Goal: Information Seeking & Learning: Learn about a topic

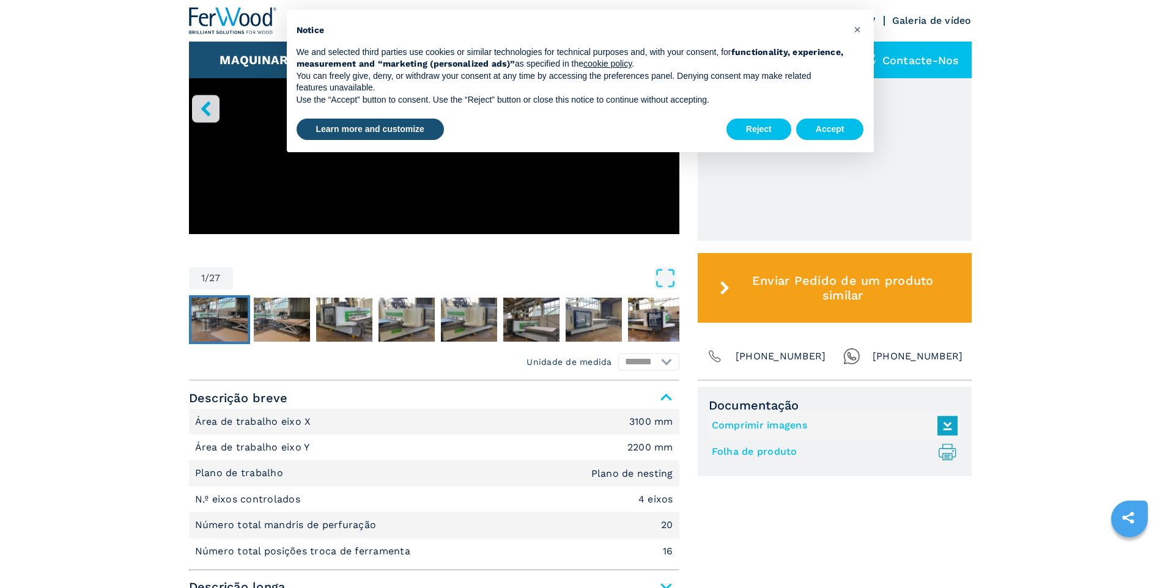
click at [218, 322] on img "Go to Slide 2" at bounding box center [219, 320] width 56 height 44
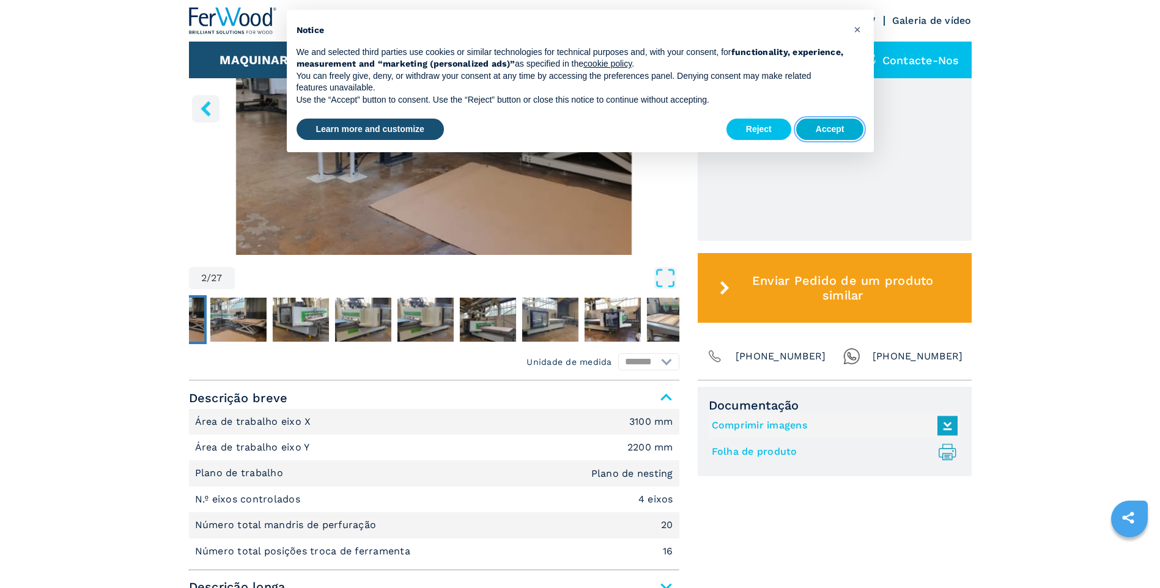
click at [836, 129] on button "Accept" at bounding box center [830, 130] width 68 height 22
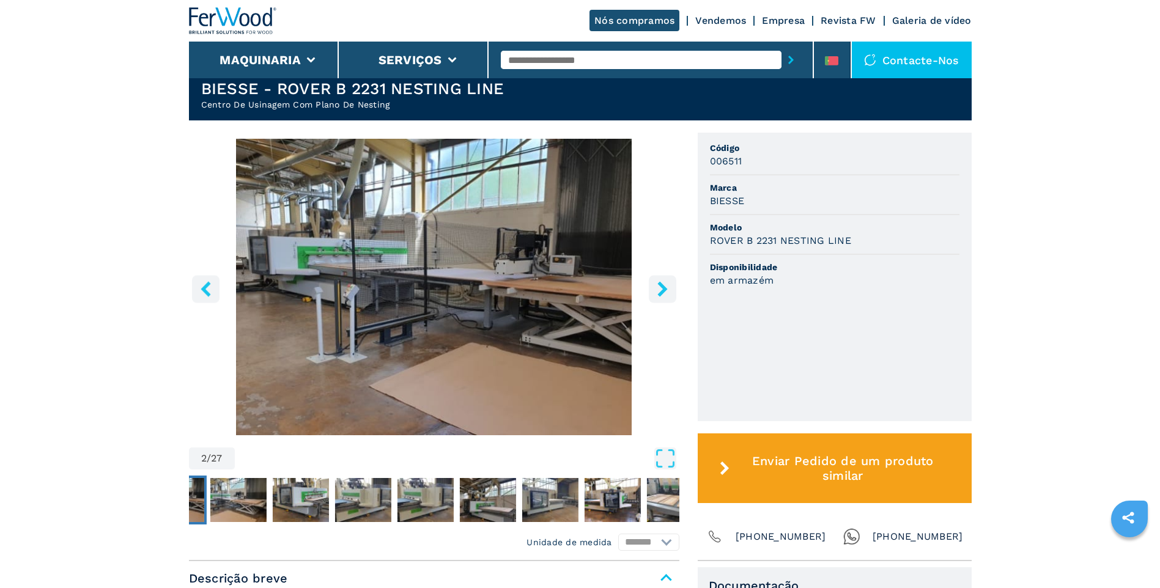
scroll to position [204, 0]
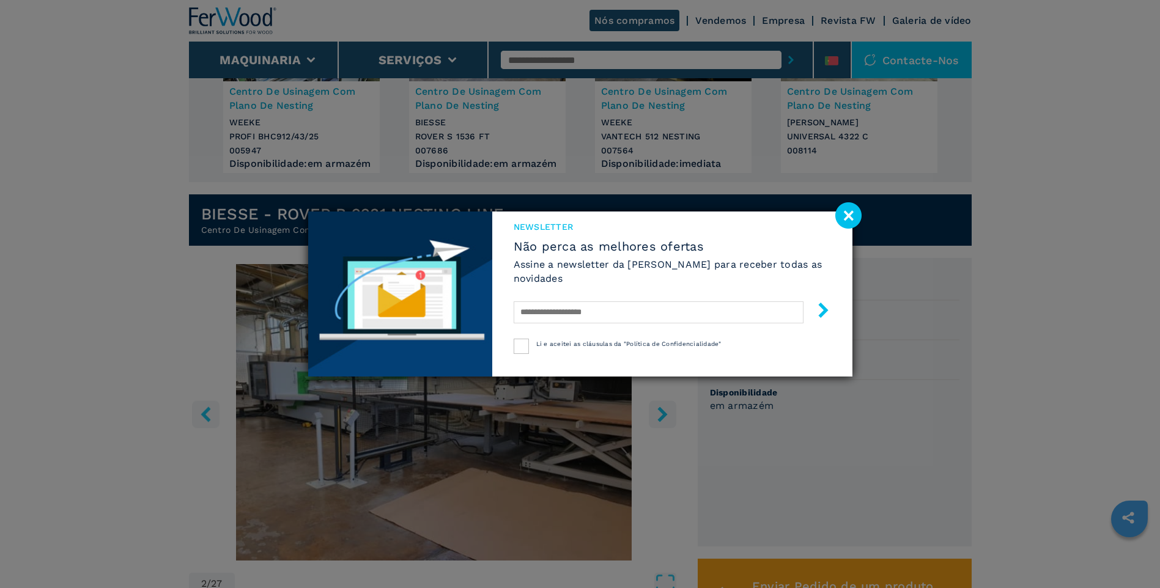
click at [273, 336] on div "Newsletter Não perca as melhores ofertas Assine a newsletter da Ferwood para re…" at bounding box center [580, 294] width 1160 height 588
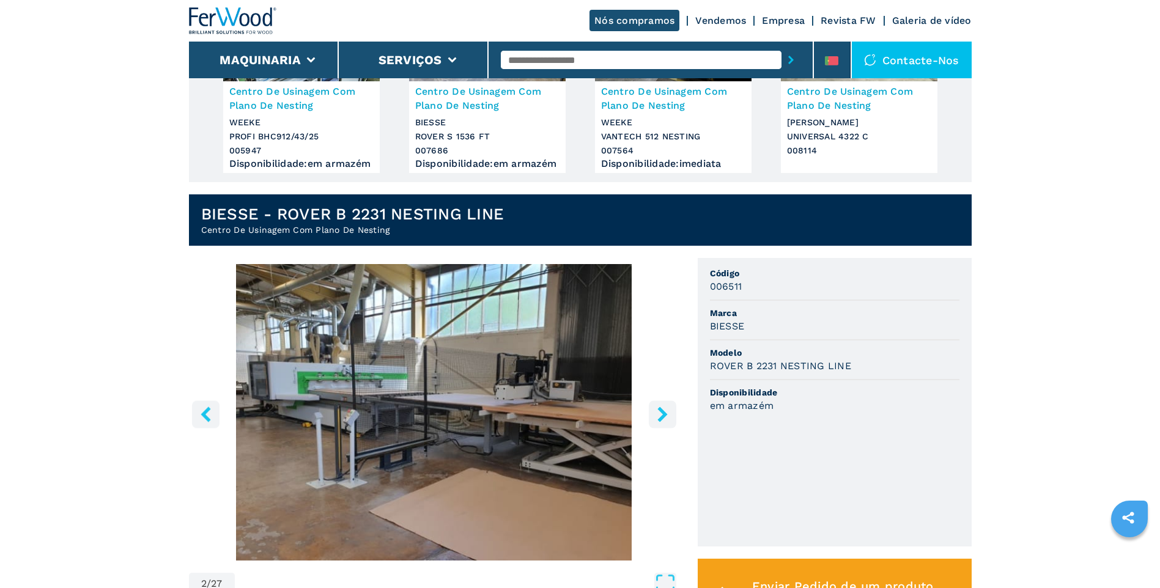
click at [205, 421] on icon "left-button" at bounding box center [206, 414] width 10 height 15
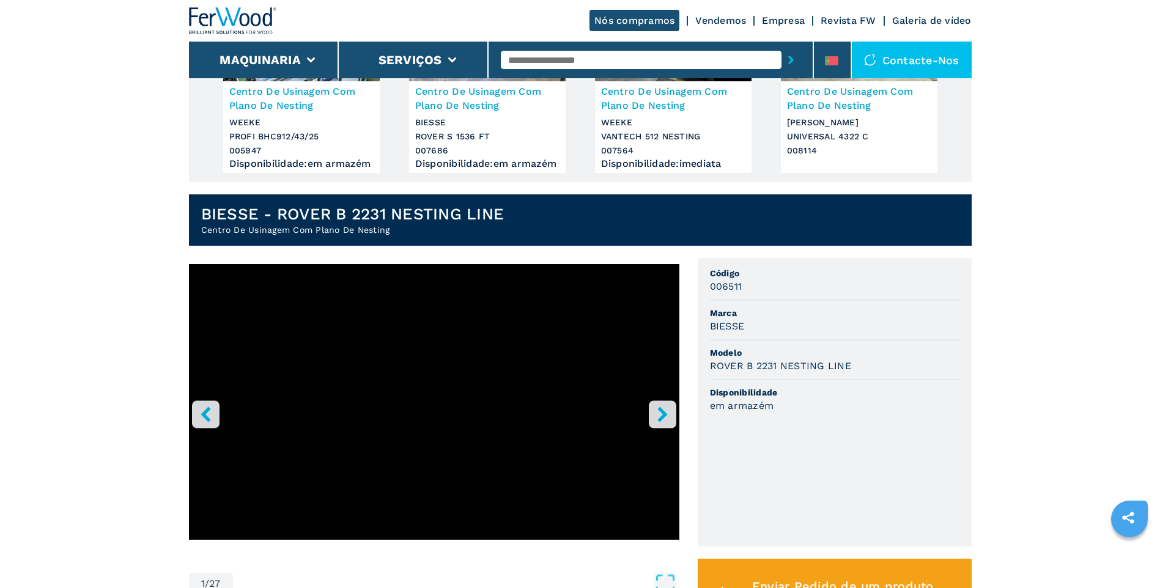
click at [205, 421] on icon "left-button" at bounding box center [206, 414] width 10 height 15
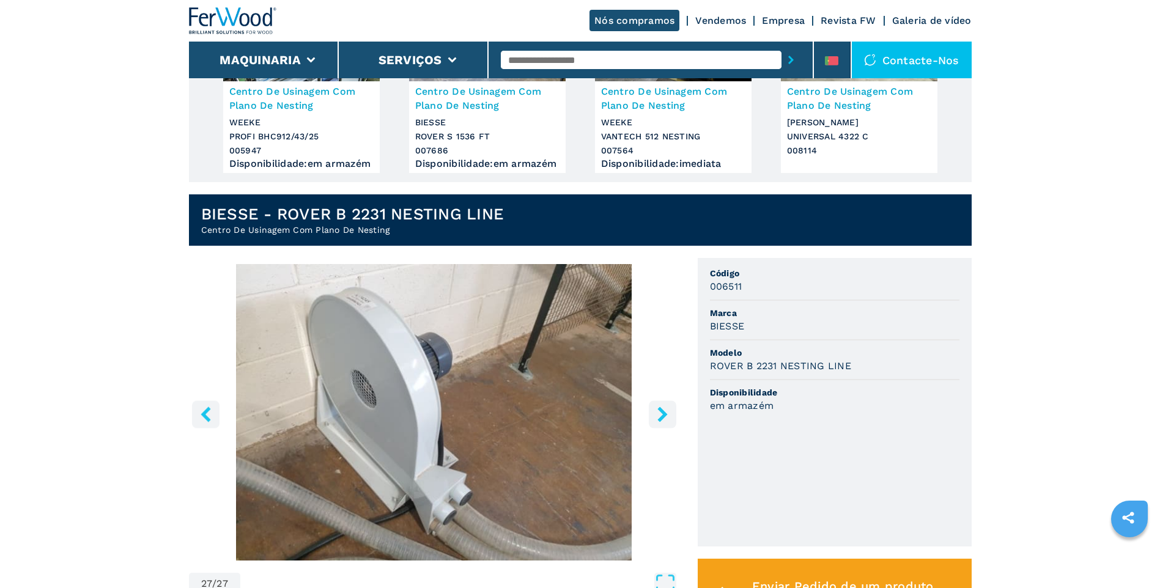
click at [205, 421] on icon "left-button" at bounding box center [206, 414] width 10 height 15
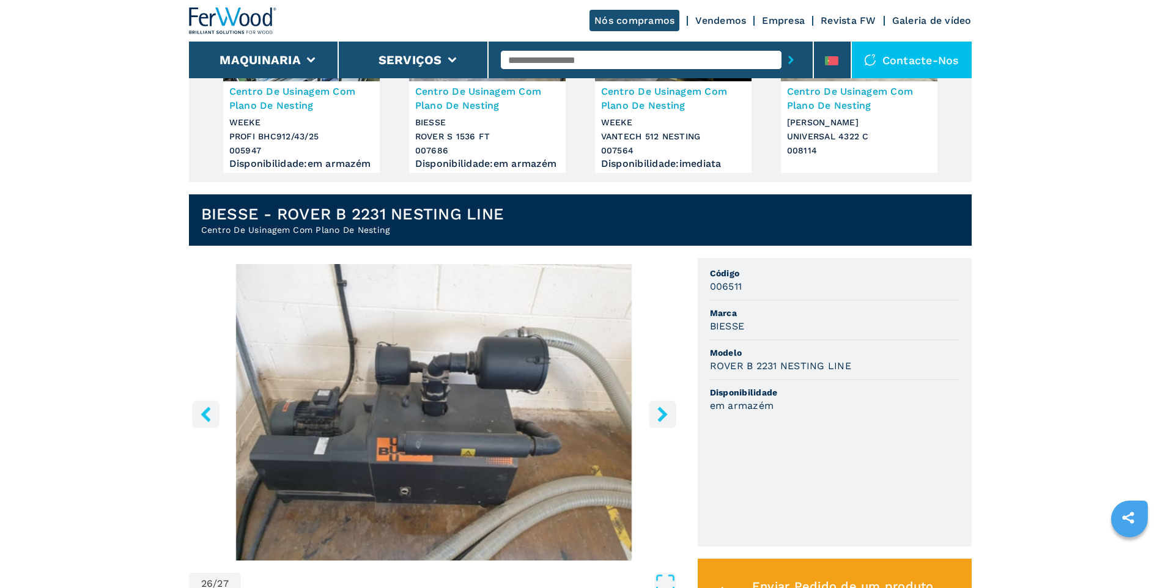
click at [205, 421] on icon "left-button" at bounding box center [206, 414] width 10 height 15
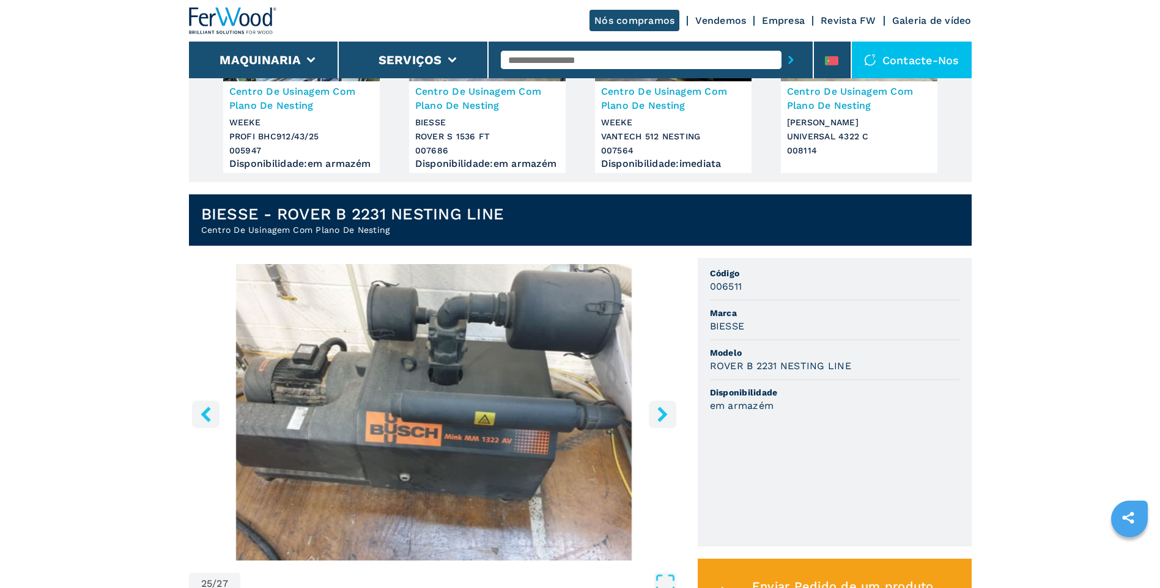
click at [205, 421] on icon "left-button" at bounding box center [206, 414] width 10 height 15
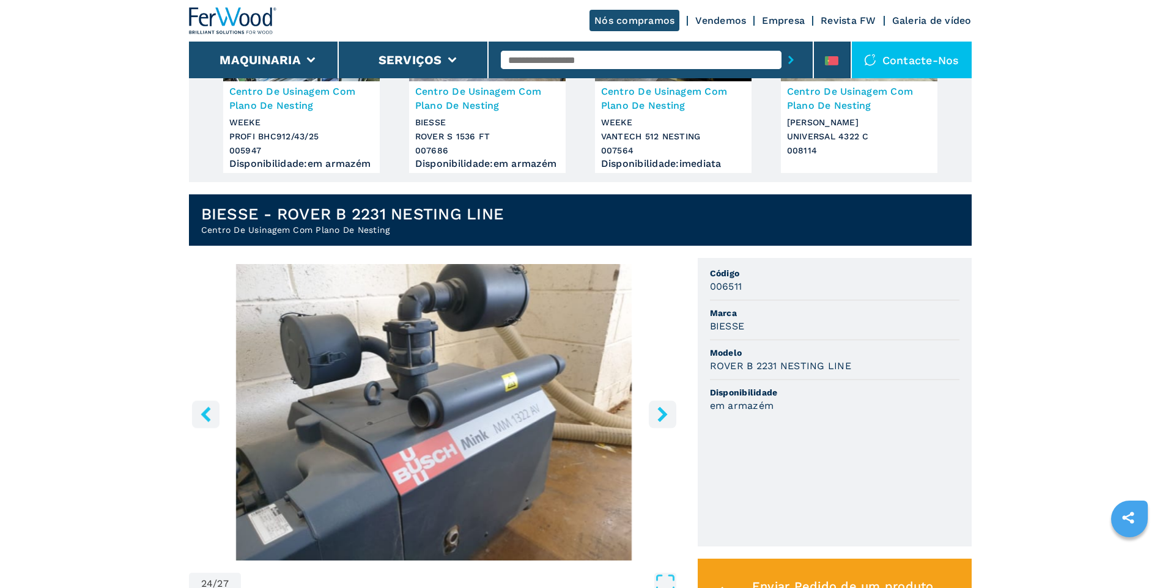
click at [205, 421] on icon "left-button" at bounding box center [206, 414] width 10 height 15
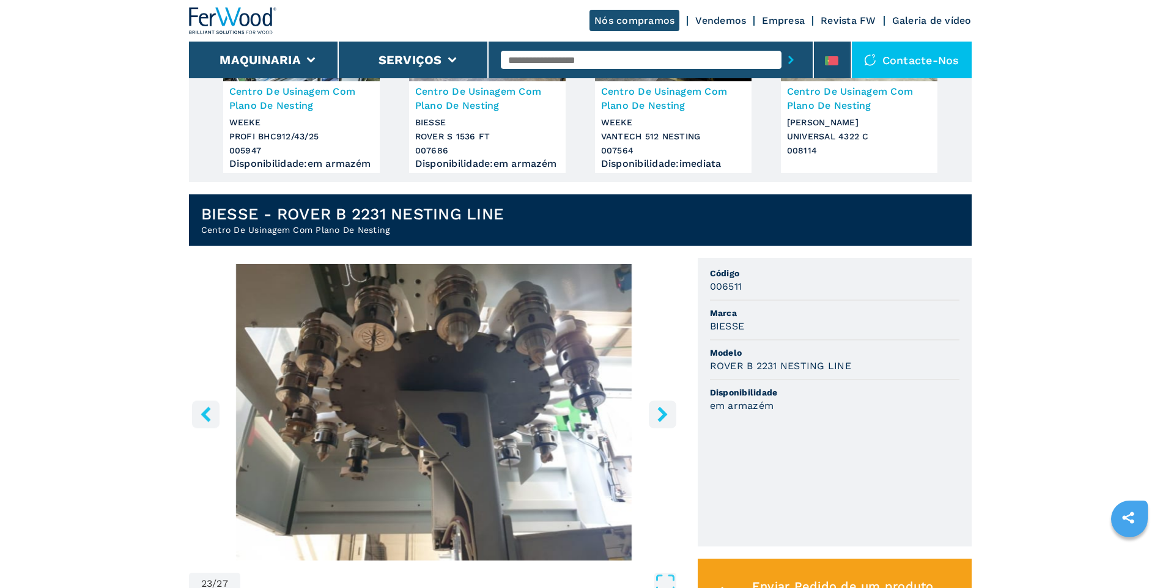
click at [205, 421] on icon "left-button" at bounding box center [206, 414] width 10 height 15
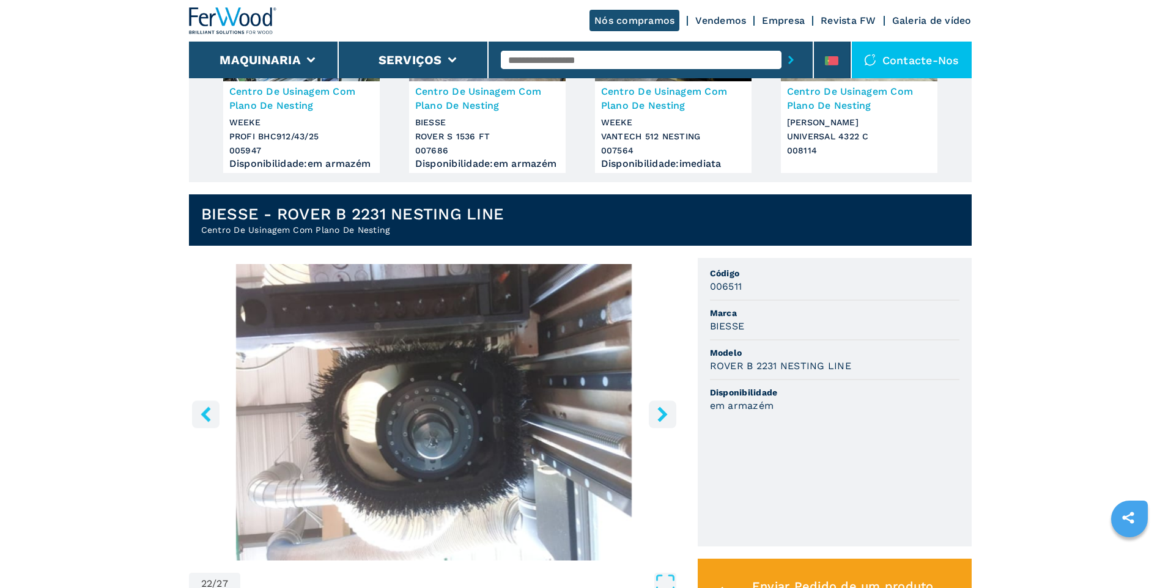
click at [205, 421] on icon "left-button" at bounding box center [206, 414] width 10 height 15
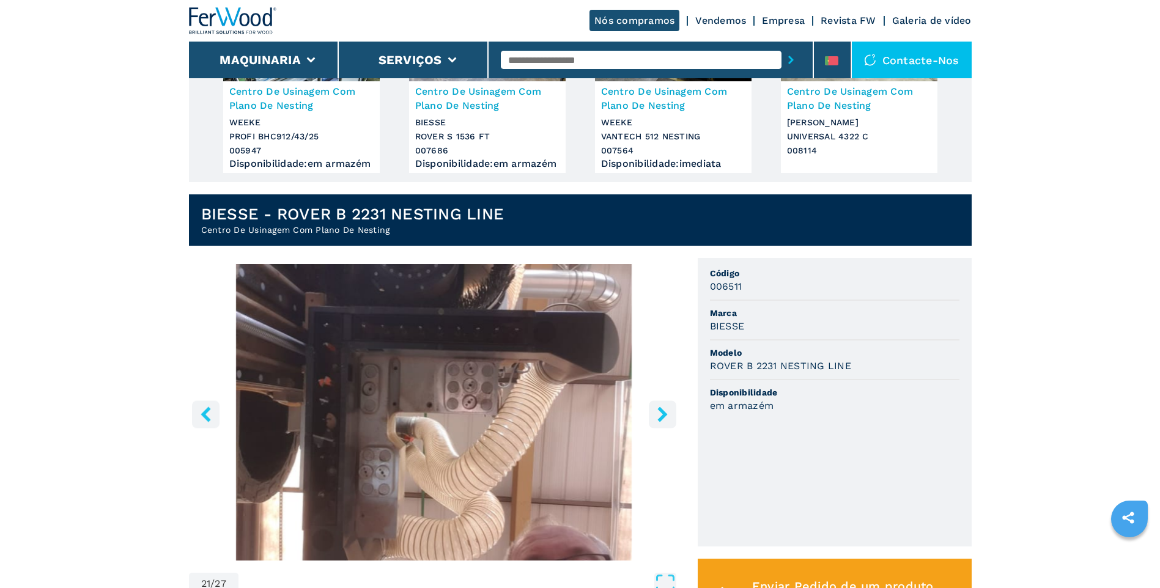
click at [205, 421] on icon "left-button" at bounding box center [206, 414] width 10 height 15
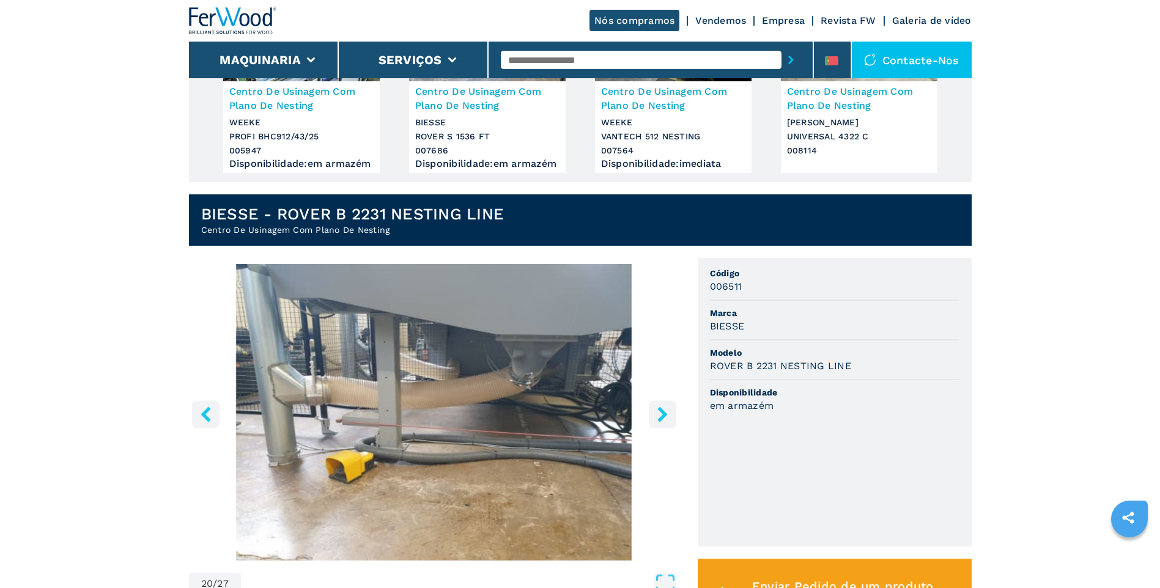
click at [205, 421] on icon "left-button" at bounding box center [206, 414] width 10 height 15
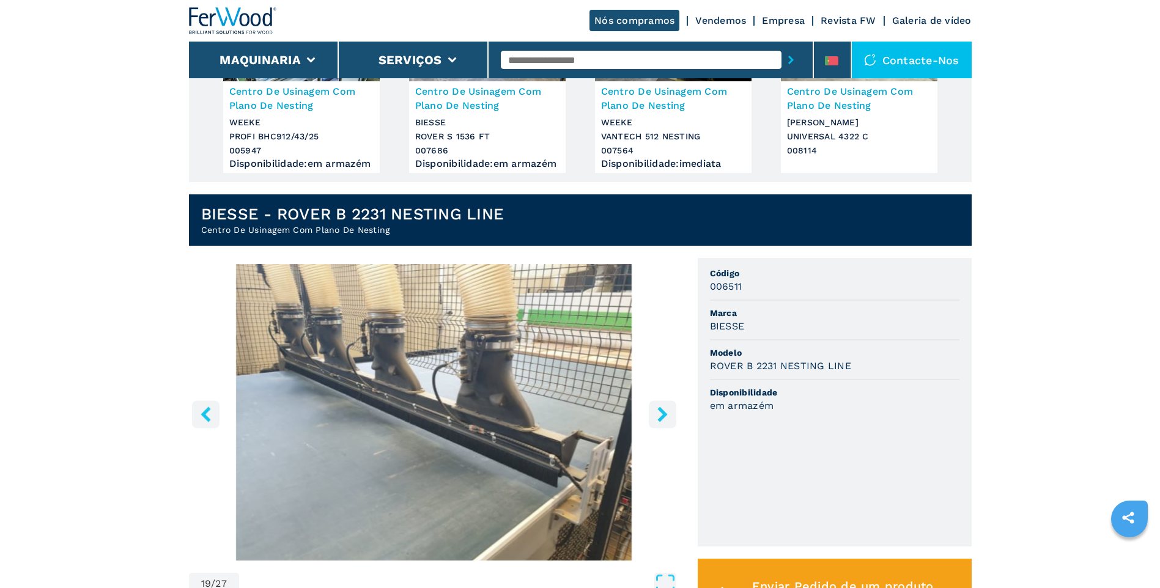
click at [205, 421] on icon "left-button" at bounding box center [206, 414] width 10 height 15
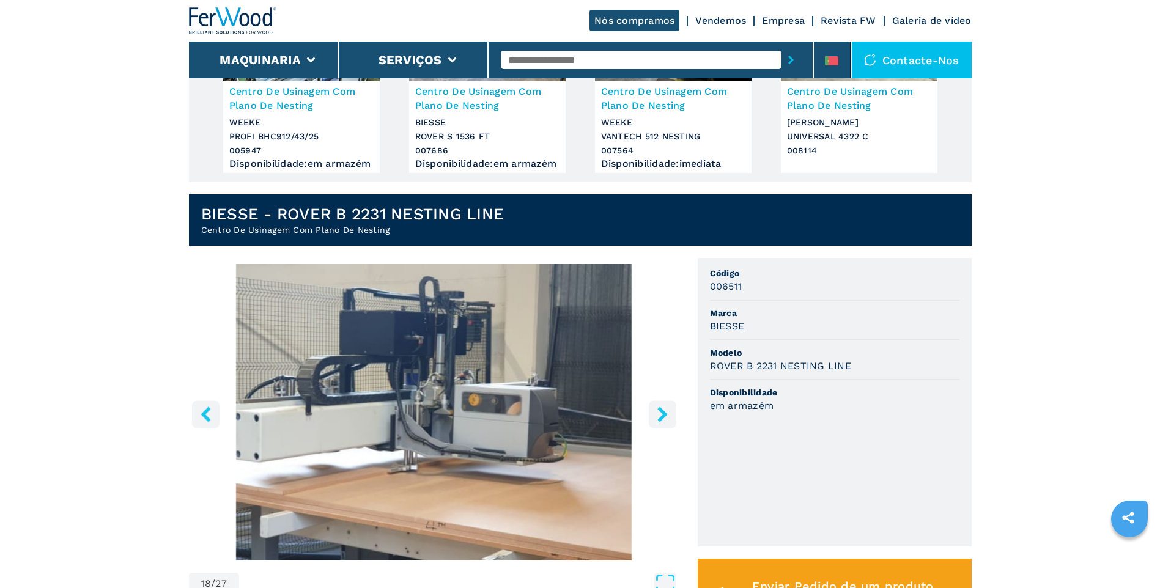
click at [205, 421] on icon "left-button" at bounding box center [206, 414] width 10 height 15
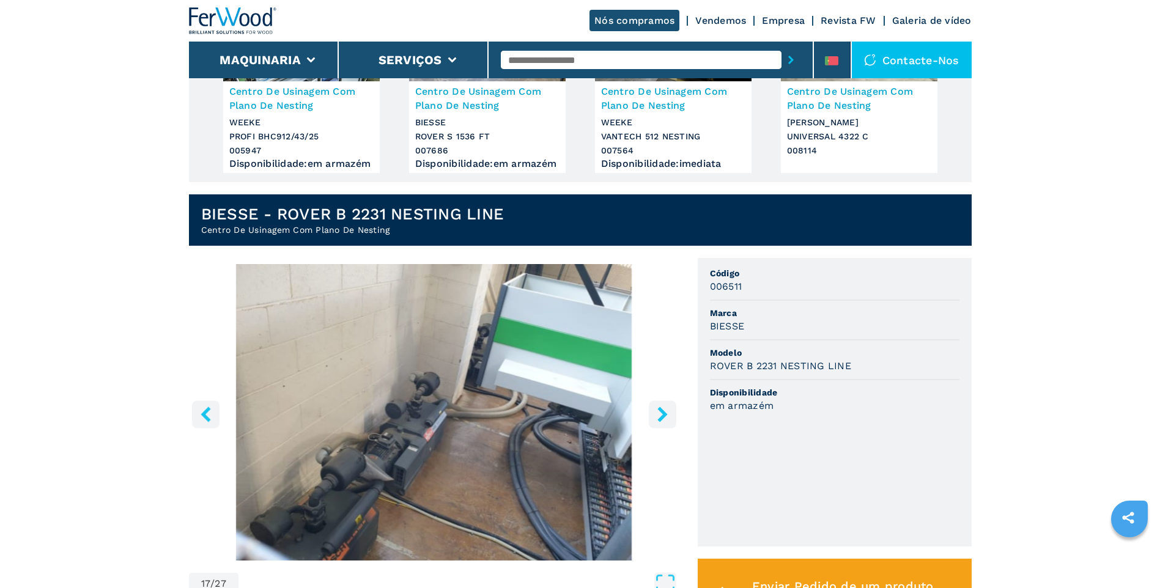
click at [205, 421] on icon "left-button" at bounding box center [206, 414] width 10 height 15
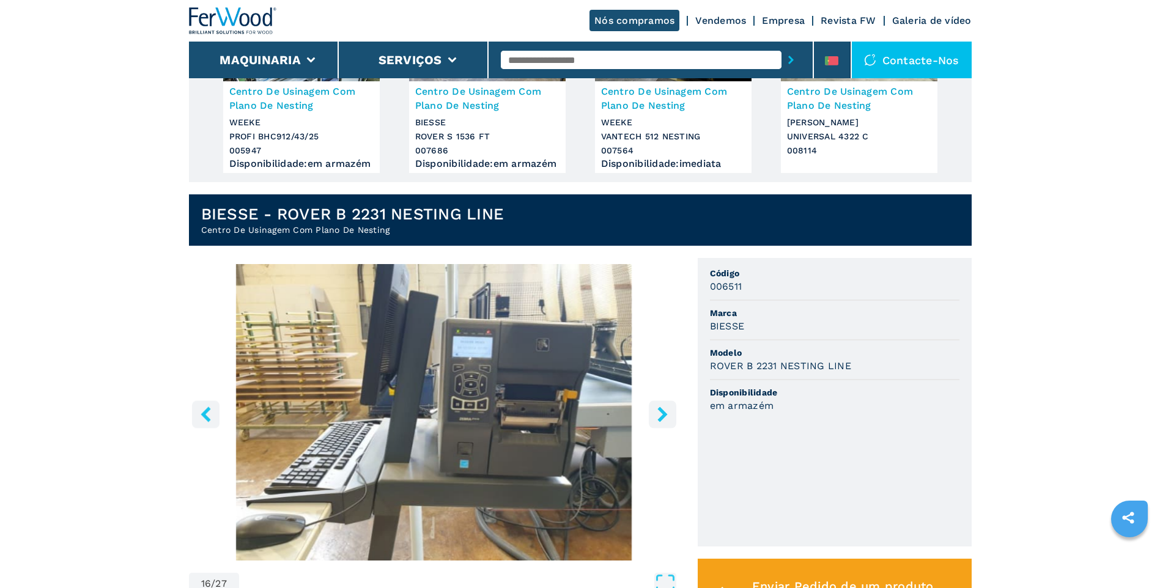
click at [205, 421] on icon "left-button" at bounding box center [206, 414] width 10 height 15
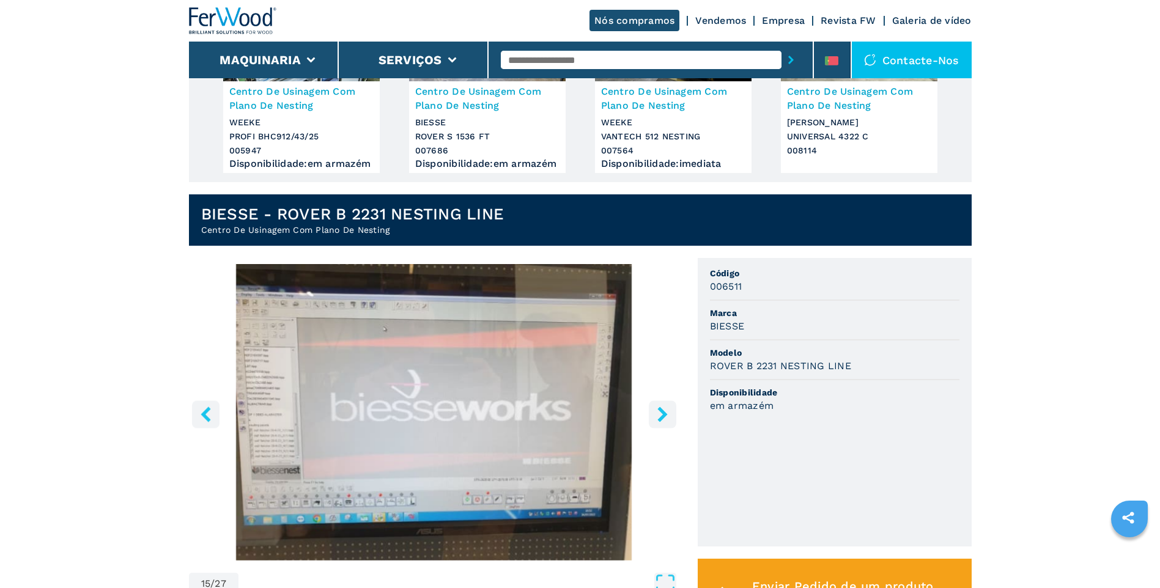
click at [205, 421] on icon "left-button" at bounding box center [206, 414] width 10 height 15
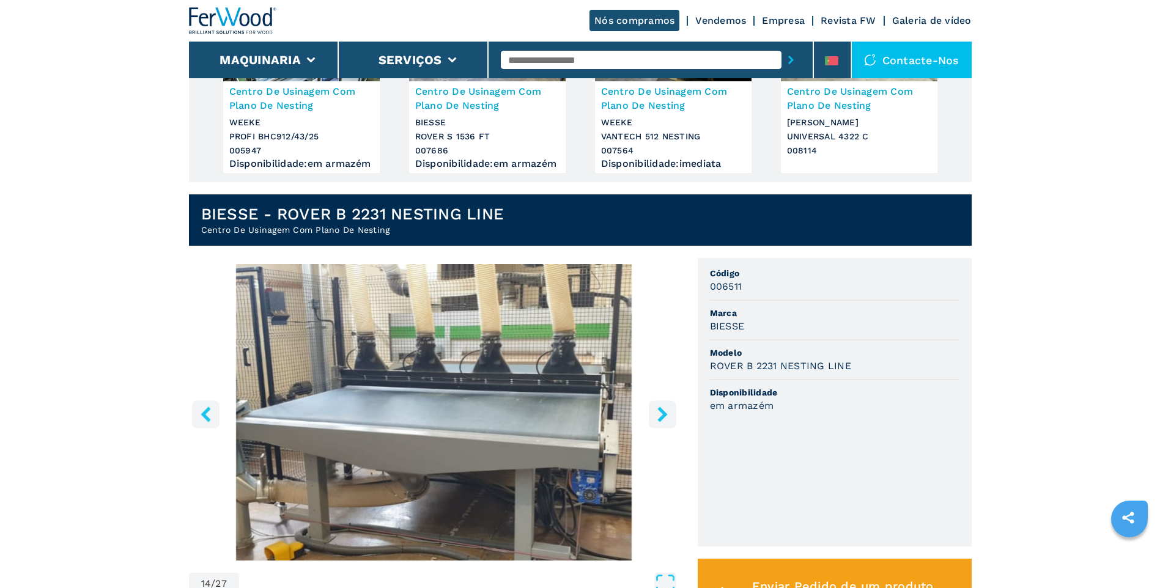
click at [205, 421] on icon "left-button" at bounding box center [206, 414] width 10 height 15
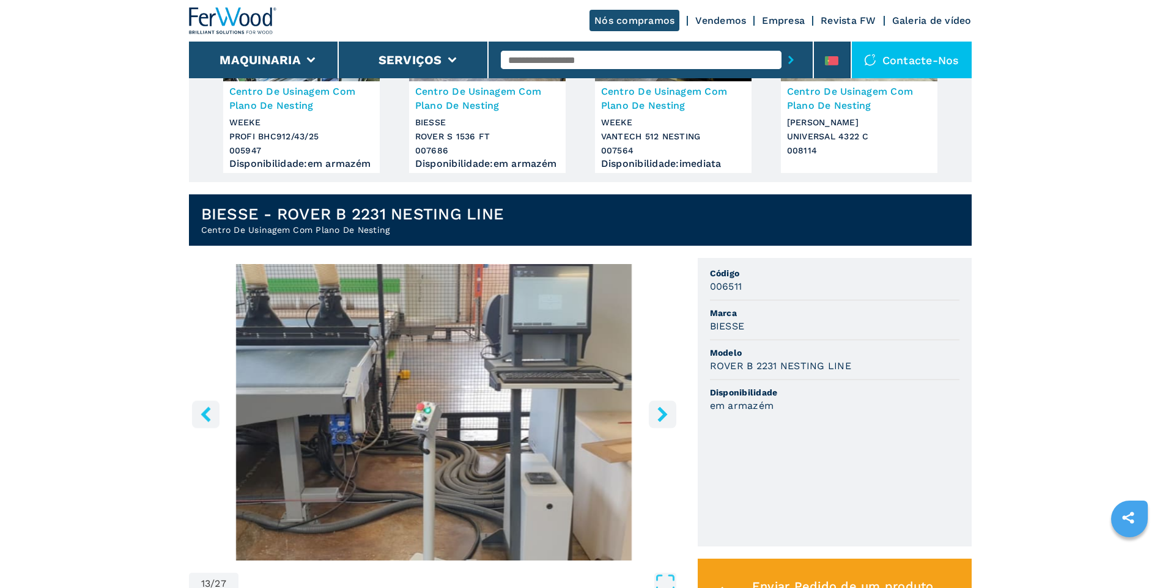
click at [205, 421] on icon "left-button" at bounding box center [206, 414] width 10 height 15
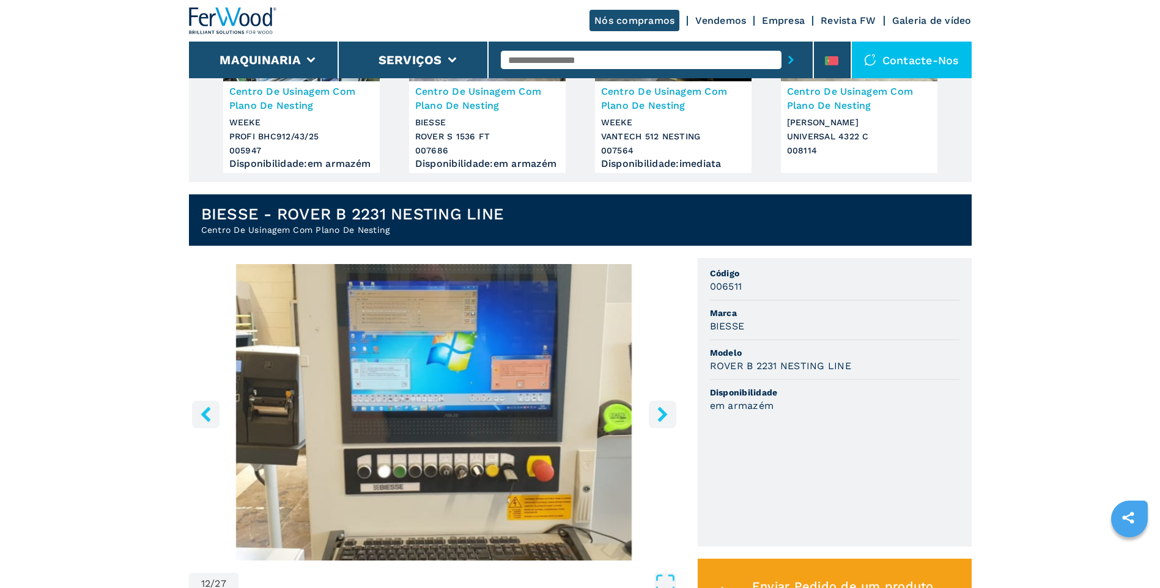
click at [205, 421] on icon "left-button" at bounding box center [206, 414] width 10 height 15
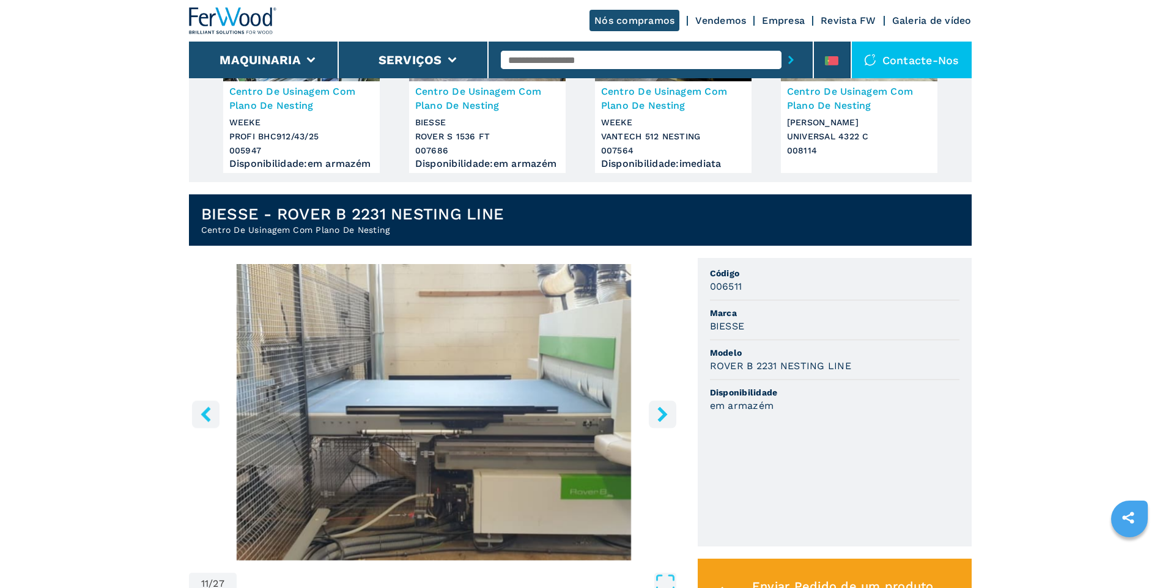
click at [204, 419] on icon "left-button" at bounding box center [206, 414] width 10 height 15
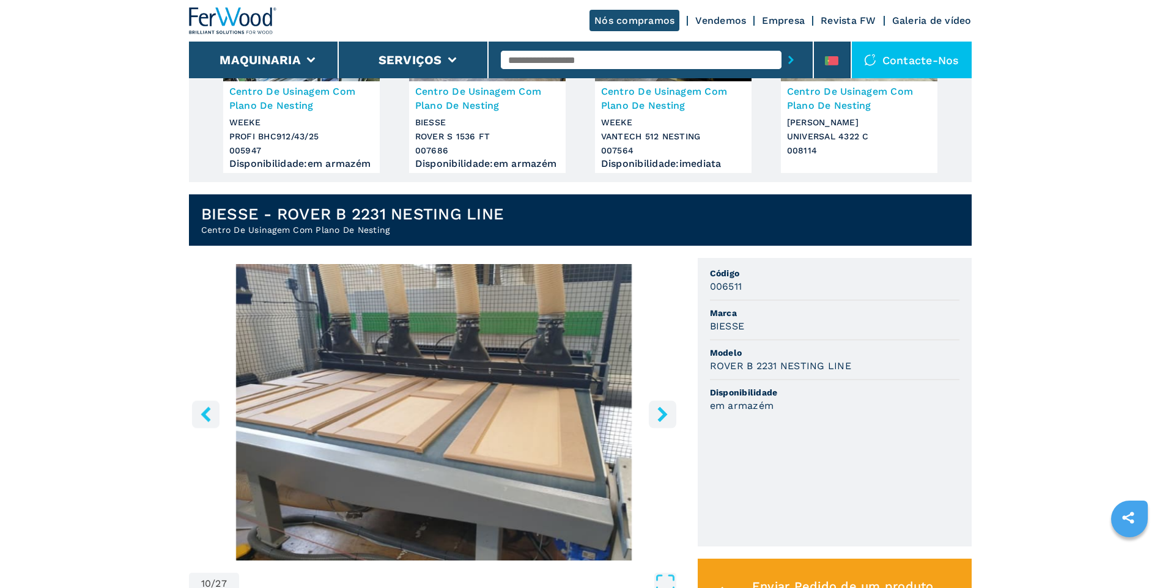
click at [204, 419] on icon "left-button" at bounding box center [206, 414] width 10 height 15
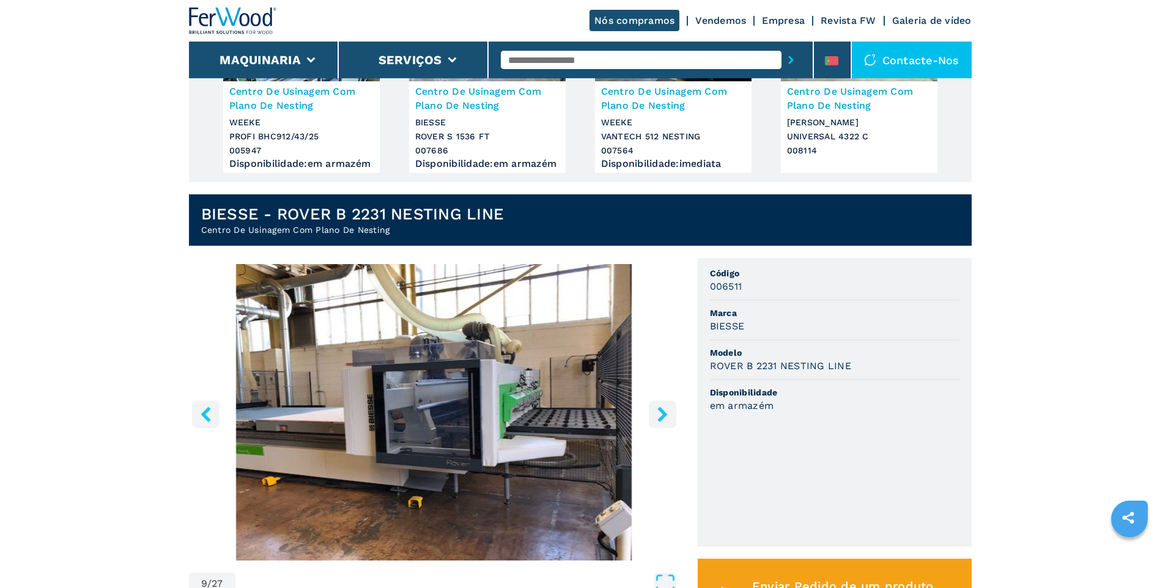
click at [205, 419] on icon "left-button" at bounding box center [206, 414] width 10 height 15
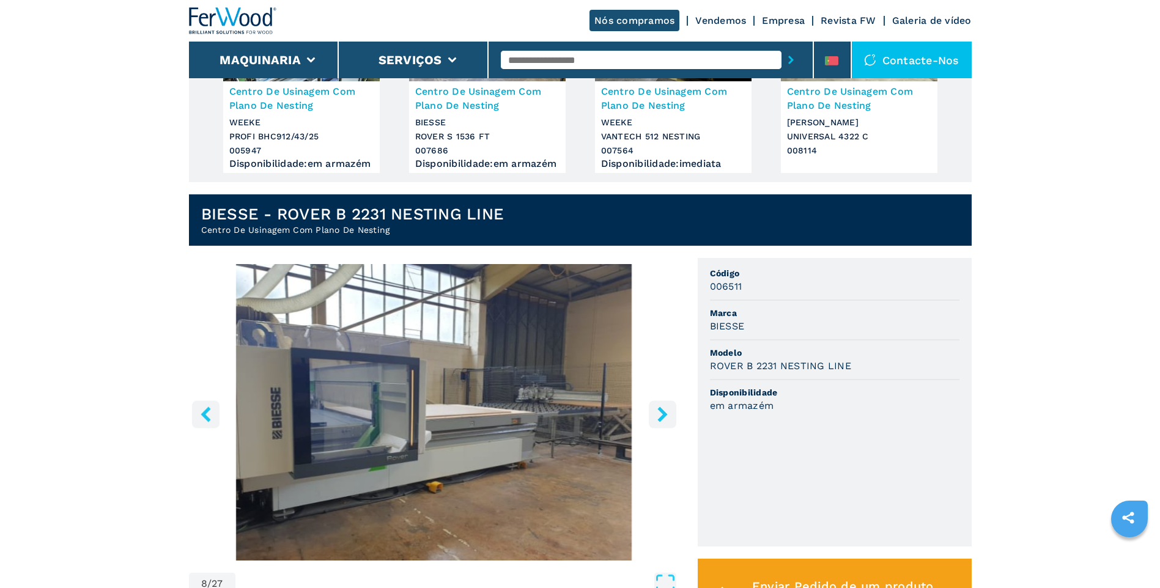
click at [205, 419] on icon "left-button" at bounding box center [206, 414] width 10 height 15
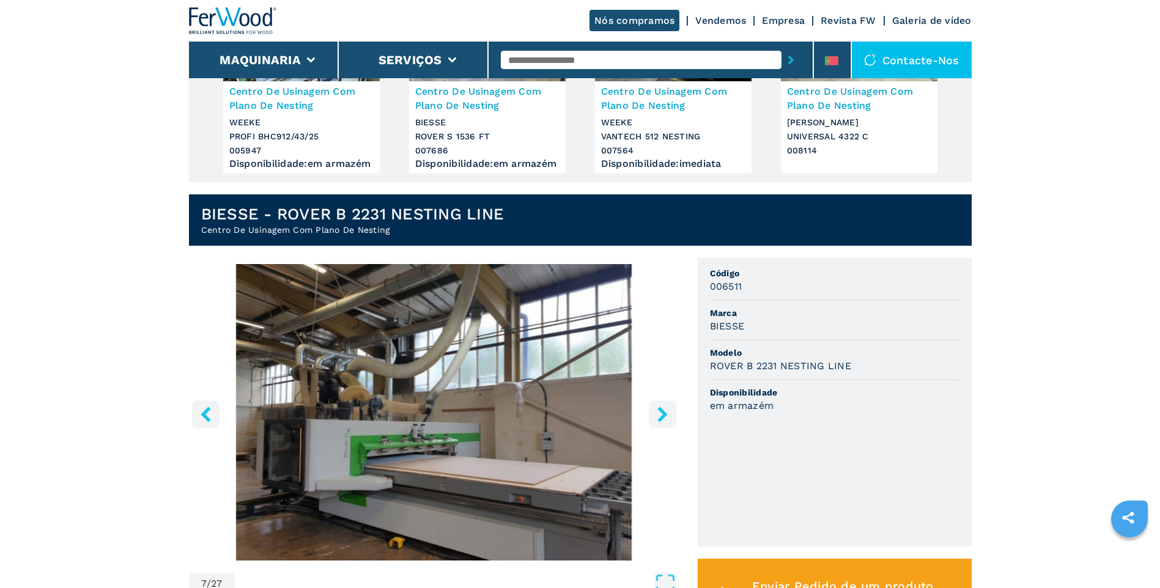
click at [205, 419] on icon "left-button" at bounding box center [206, 414] width 10 height 15
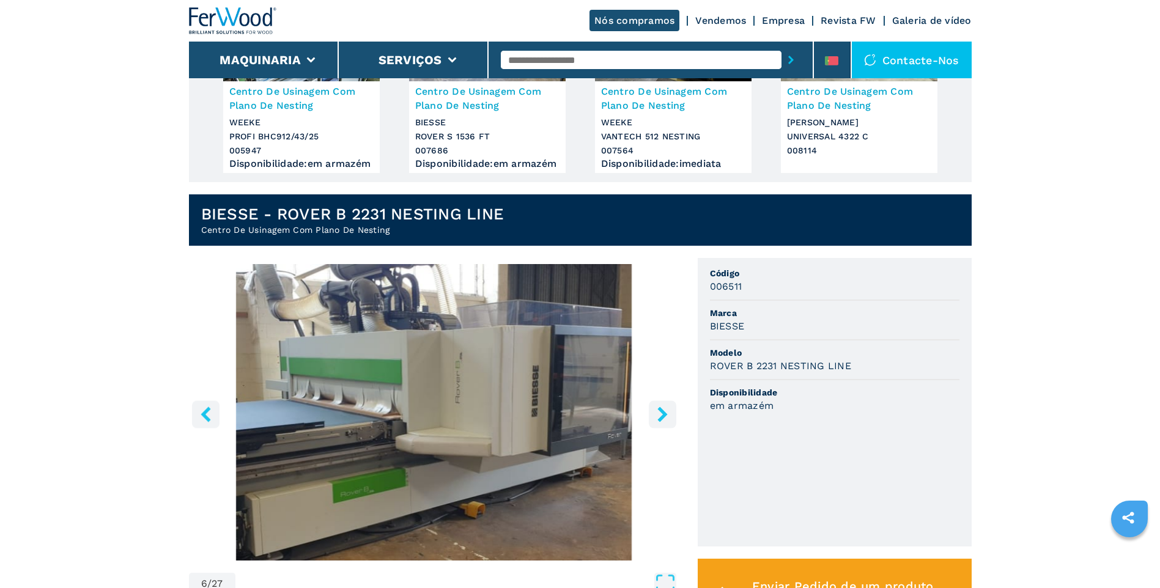
click at [205, 419] on icon "left-button" at bounding box center [206, 414] width 10 height 15
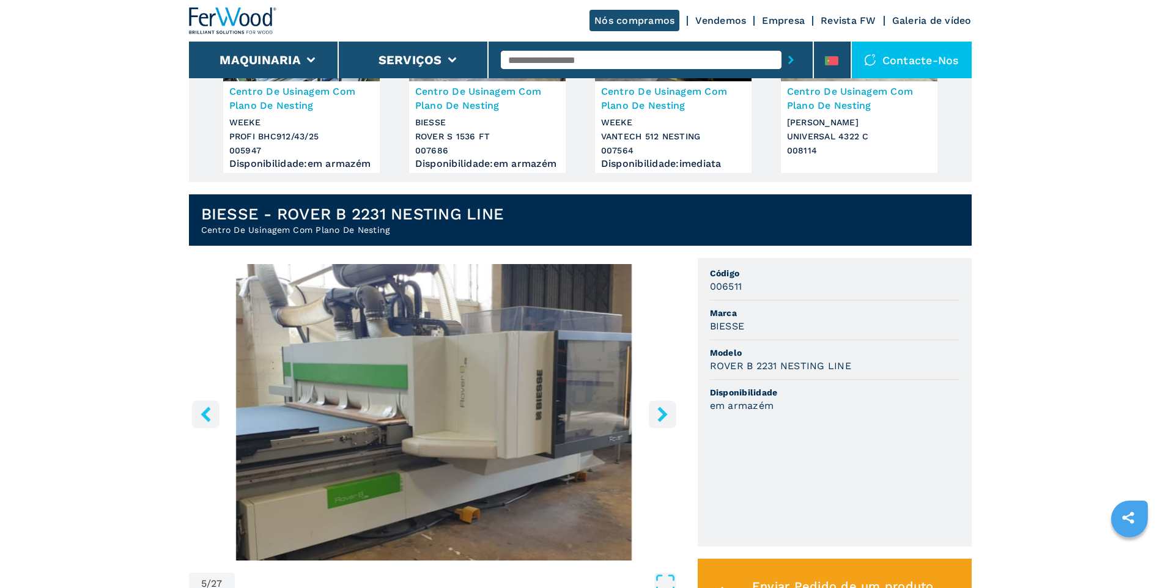
click at [205, 419] on icon "left-button" at bounding box center [206, 414] width 10 height 15
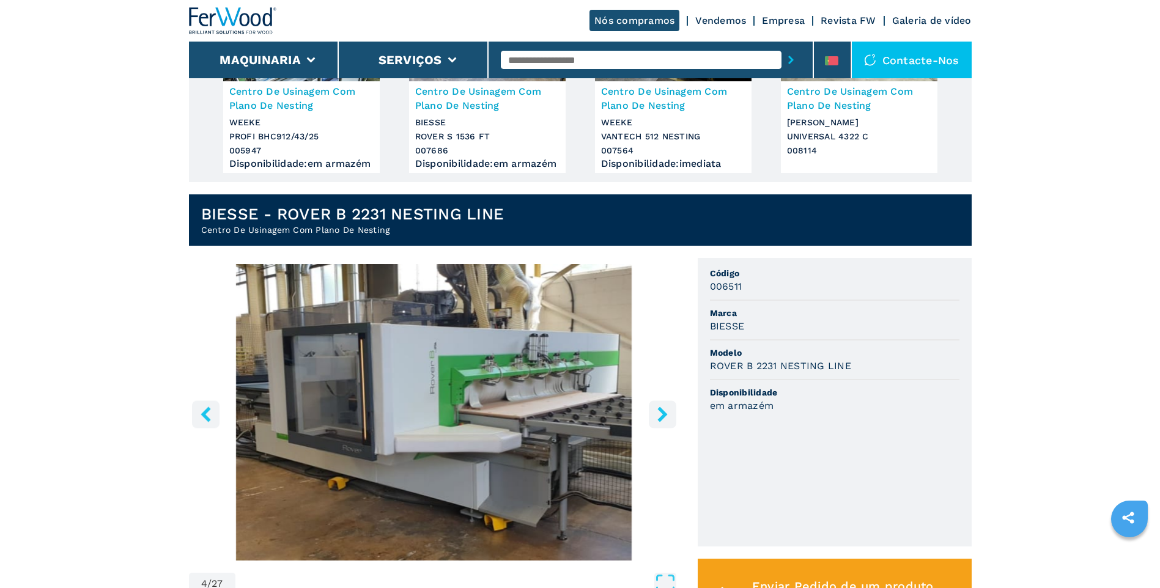
click at [205, 419] on icon "left-button" at bounding box center [206, 414] width 10 height 15
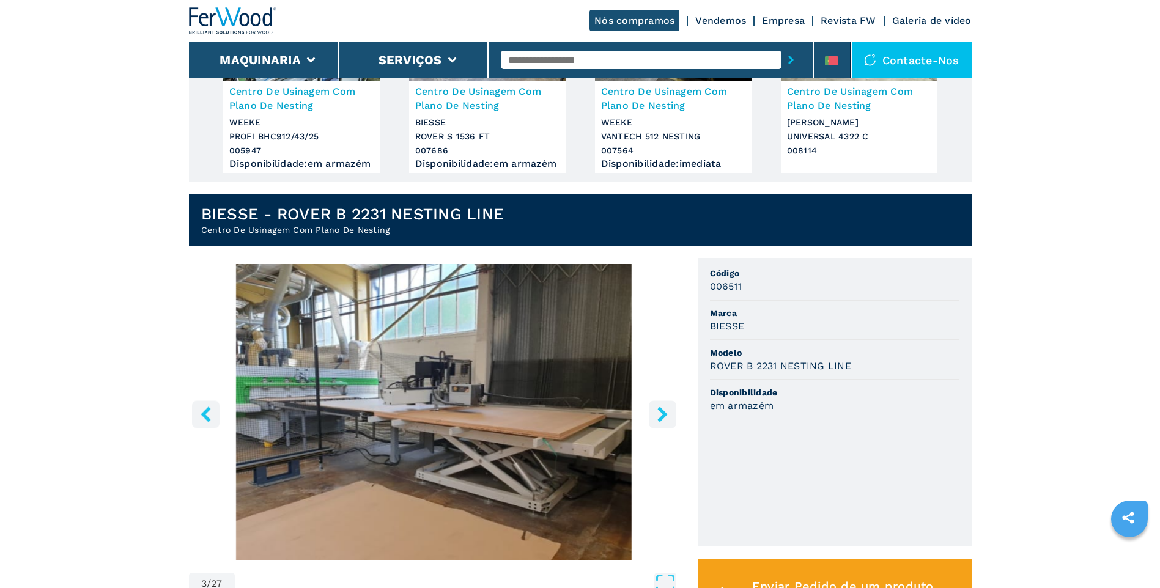
click at [205, 419] on icon "left-button" at bounding box center [206, 414] width 10 height 15
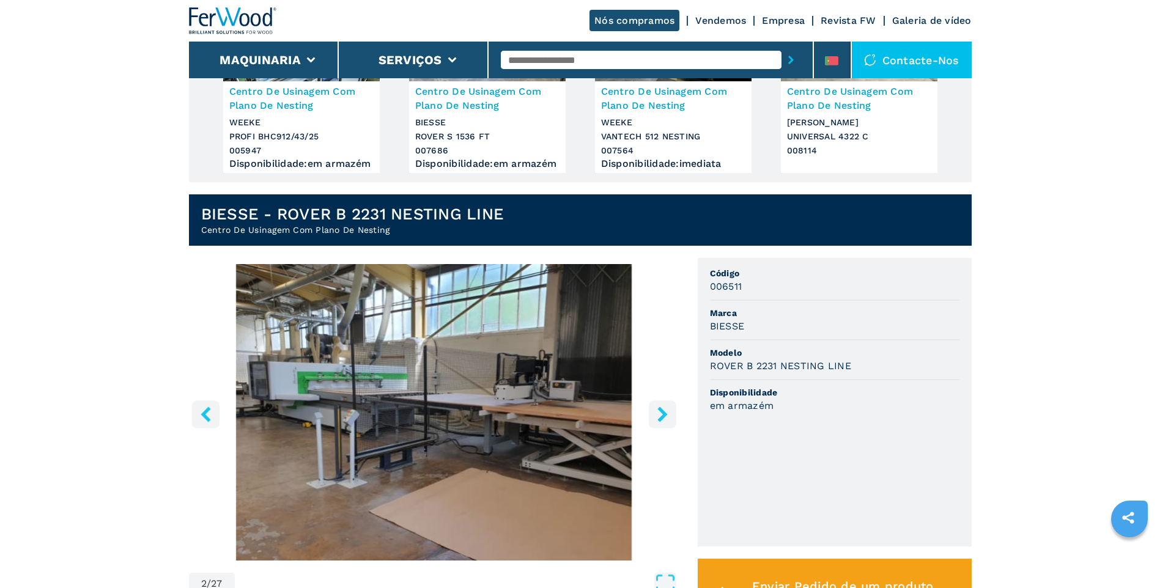
click at [205, 419] on icon "left-button" at bounding box center [206, 414] width 10 height 15
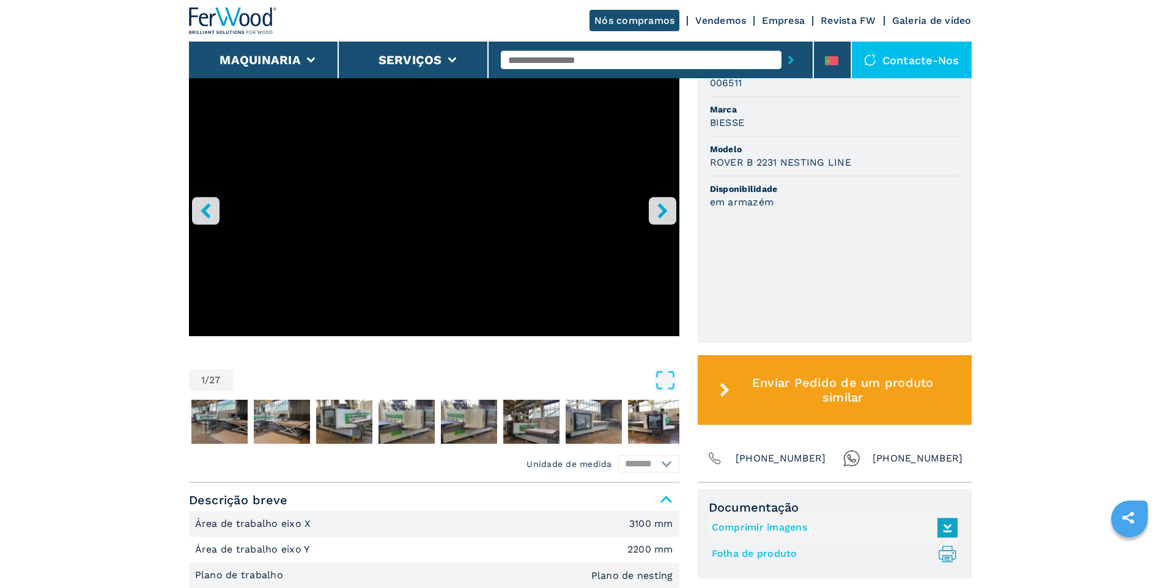
scroll to position [408, 0]
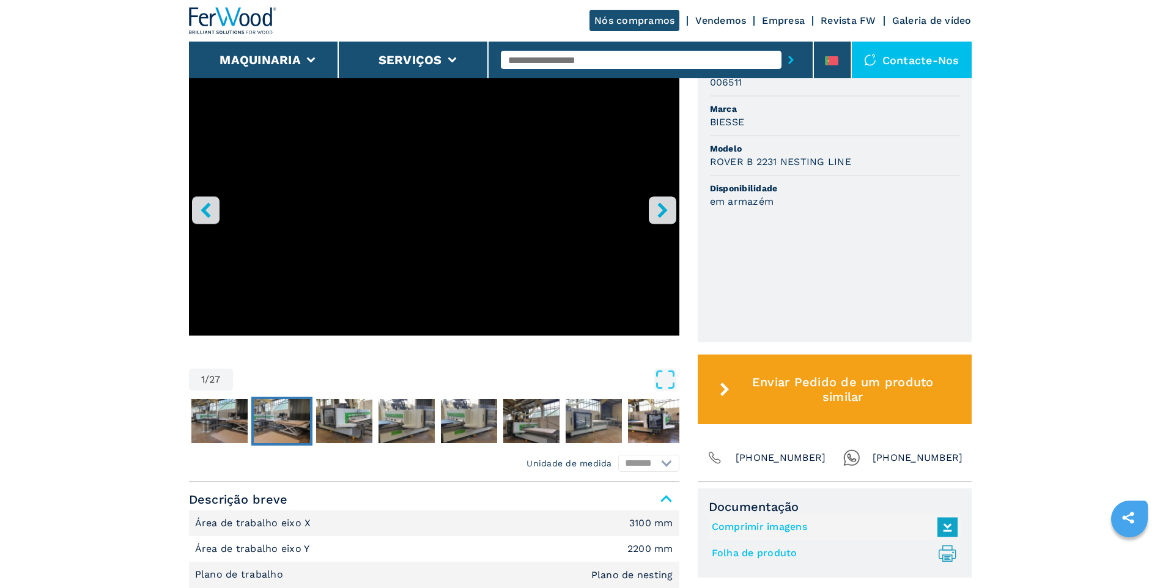
click at [278, 426] on img "Go to Slide 3" at bounding box center [282, 421] width 56 height 44
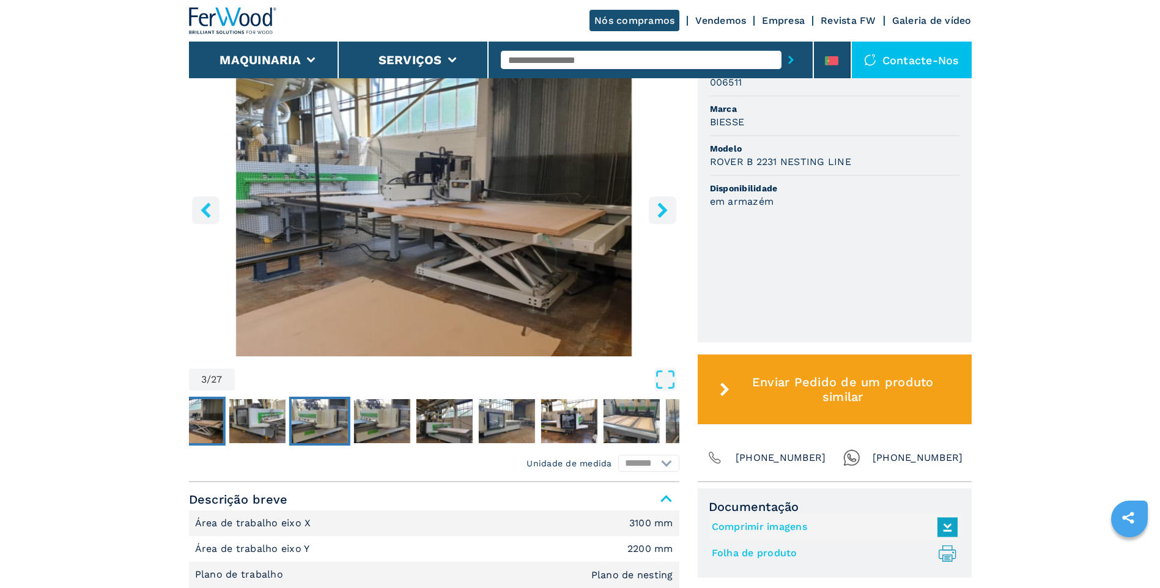
click at [328, 426] on img "Go to Slide 5" at bounding box center [319, 421] width 56 height 44
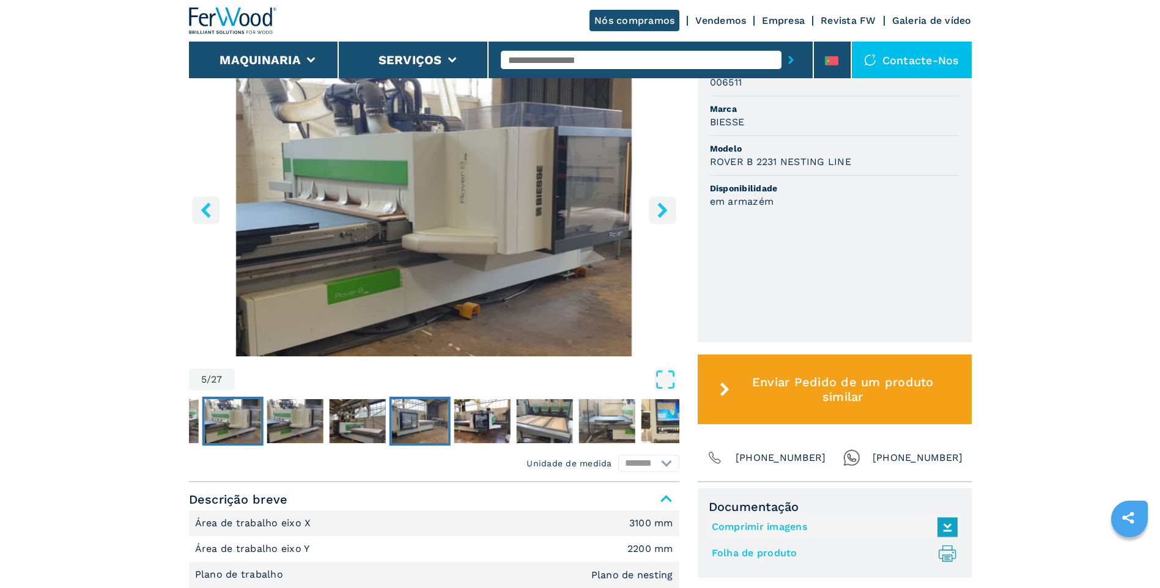
click at [419, 428] on img "Go to Slide 8" at bounding box center [419, 421] width 56 height 44
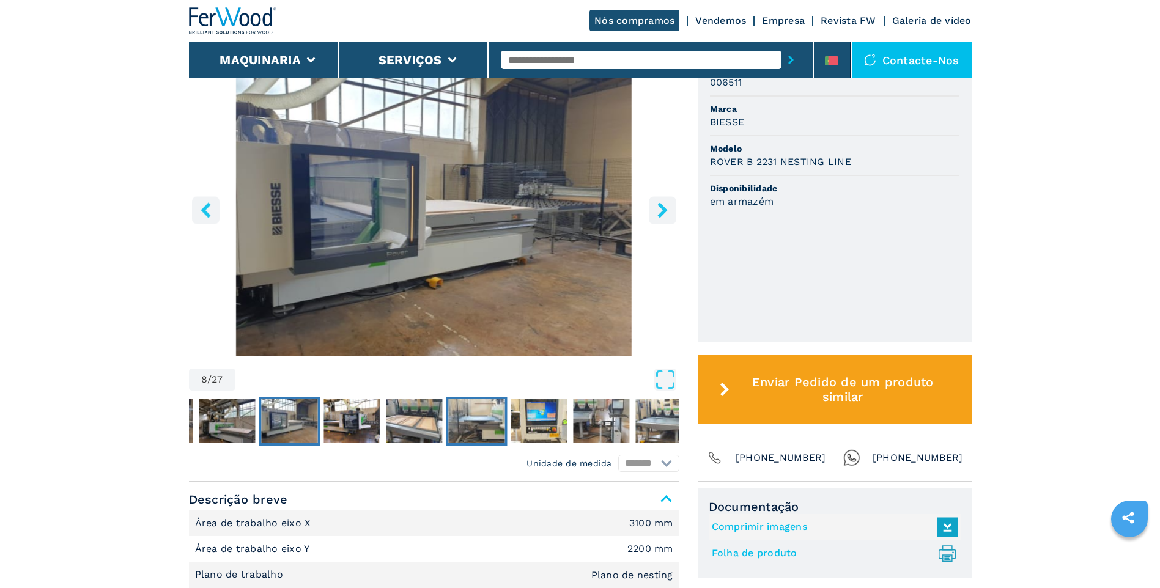
click at [490, 426] on img "Go to Slide 11" at bounding box center [476, 421] width 56 height 44
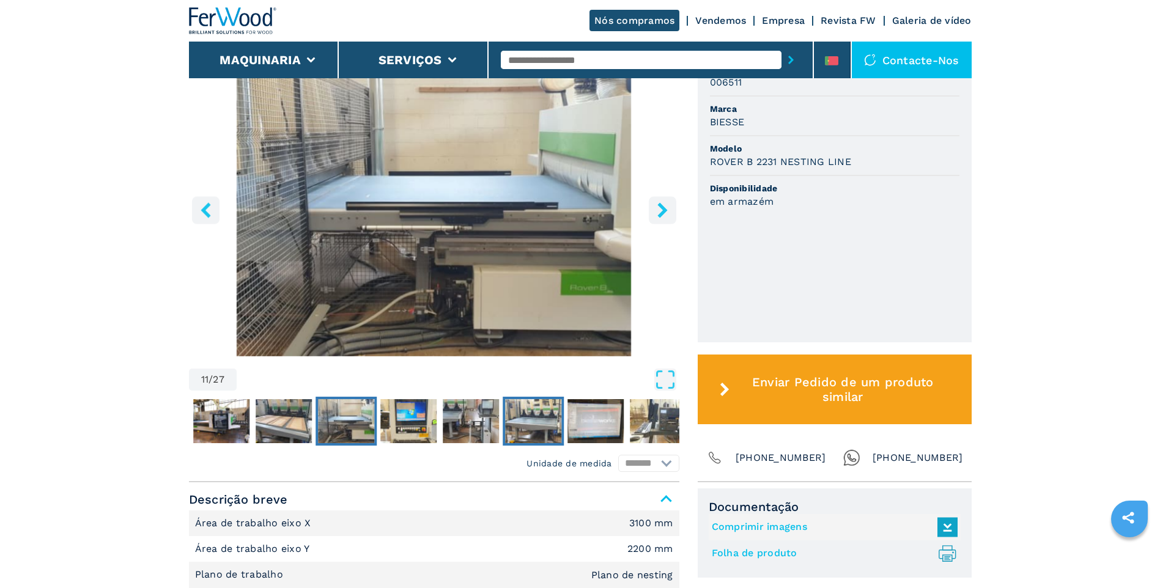
click at [530, 426] on img "Go to Slide 14" at bounding box center [533, 421] width 56 height 44
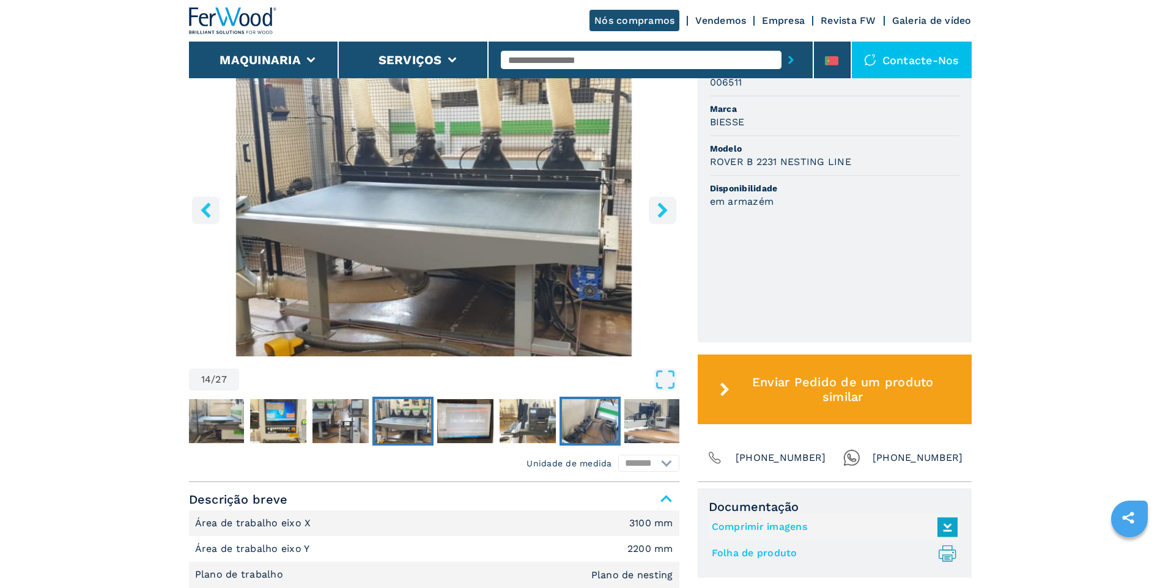
click at [600, 424] on img "Go to Slide 17" at bounding box center [590, 421] width 56 height 44
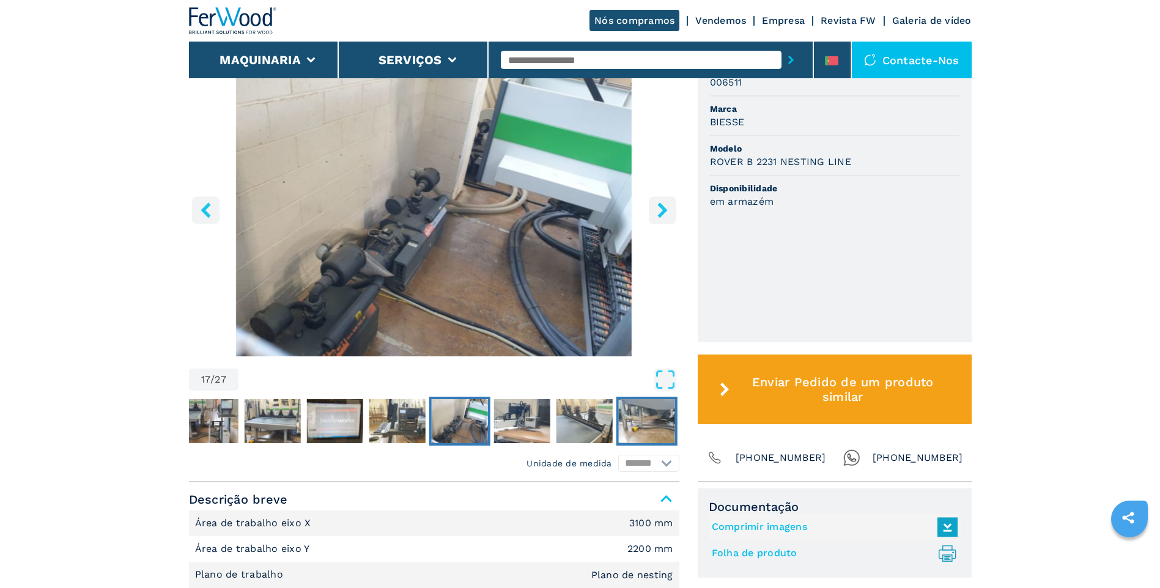
click at [647, 426] on img "Go to Slide 20" at bounding box center [646, 421] width 56 height 44
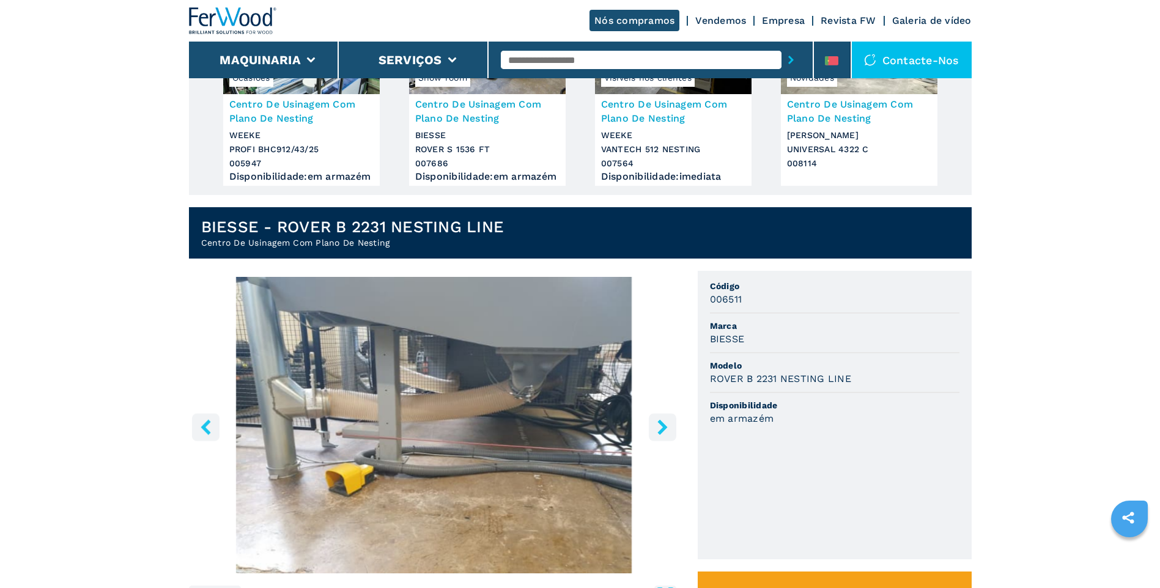
scroll to position [0, 0]
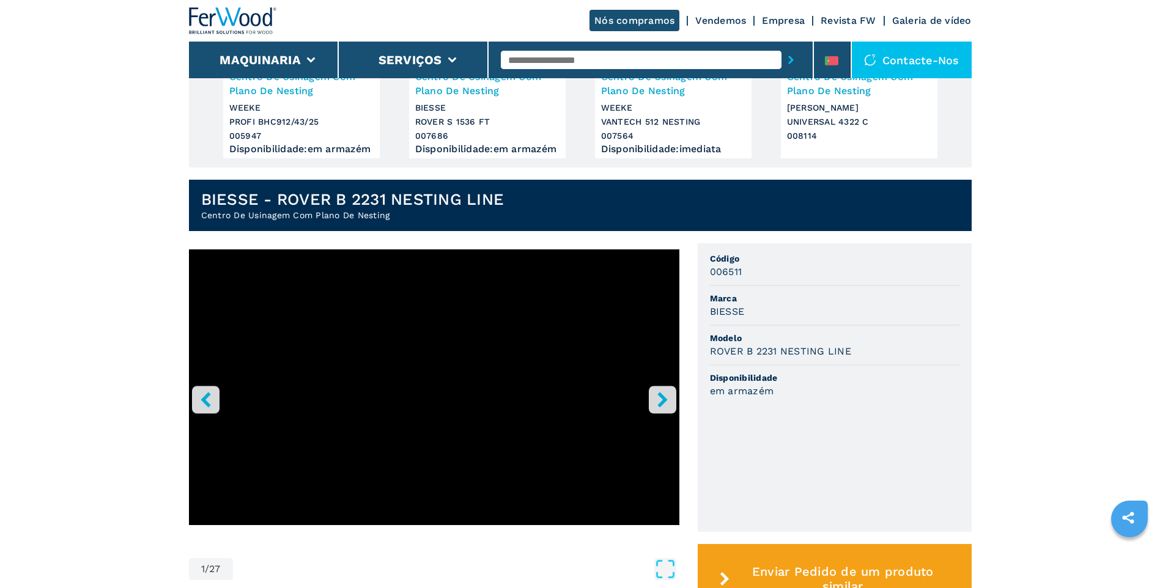
scroll to position [102, 0]
